Goal: Task Accomplishment & Management: Complete application form

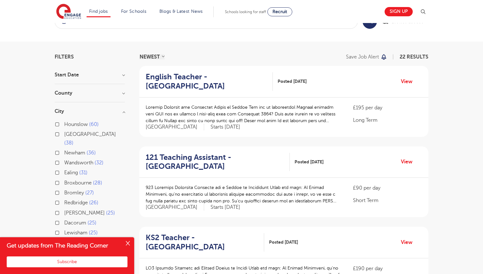
scroll to position [24, 0]
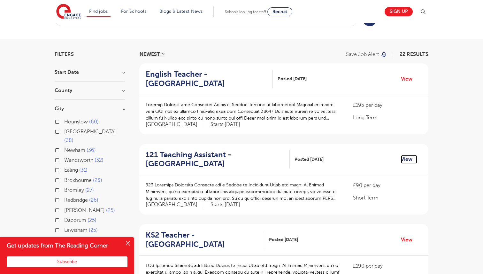
click at [405, 160] on link "View" at bounding box center [409, 159] width 16 height 8
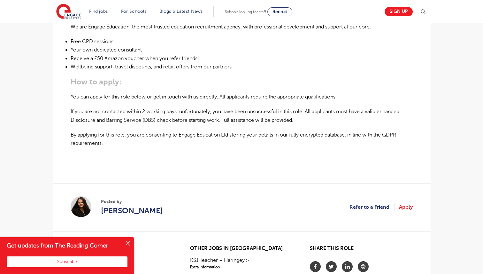
scroll to position [417, 0]
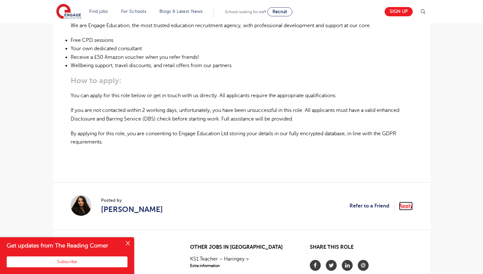
click at [406, 202] on link "Apply" at bounding box center [406, 206] width 14 height 8
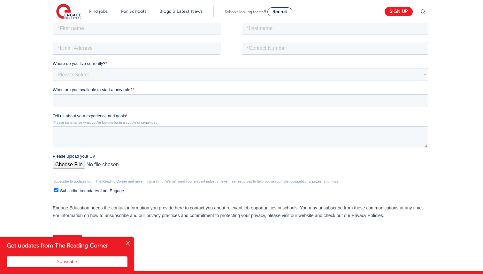
scroll to position [132, 0]
